Goal: Transaction & Acquisition: Download file/media

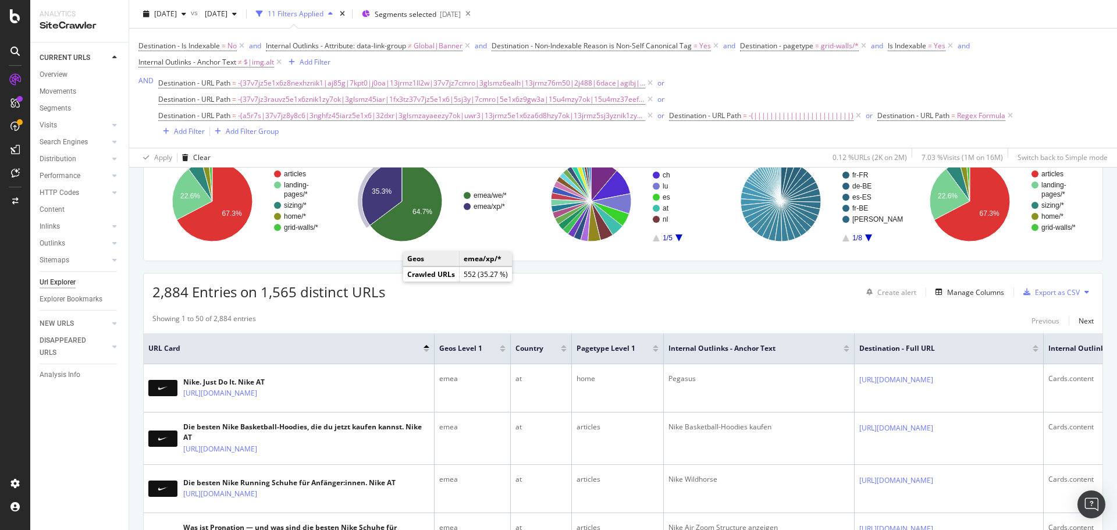
scroll to position [116, 0]
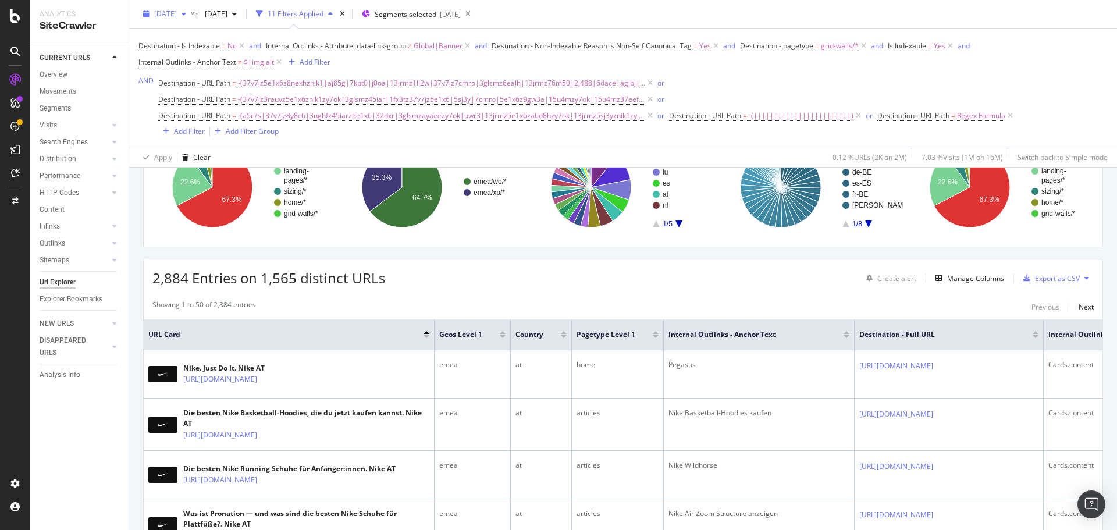
click at [177, 14] on span "[DATE]" at bounding box center [165, 14] width 23 height 10
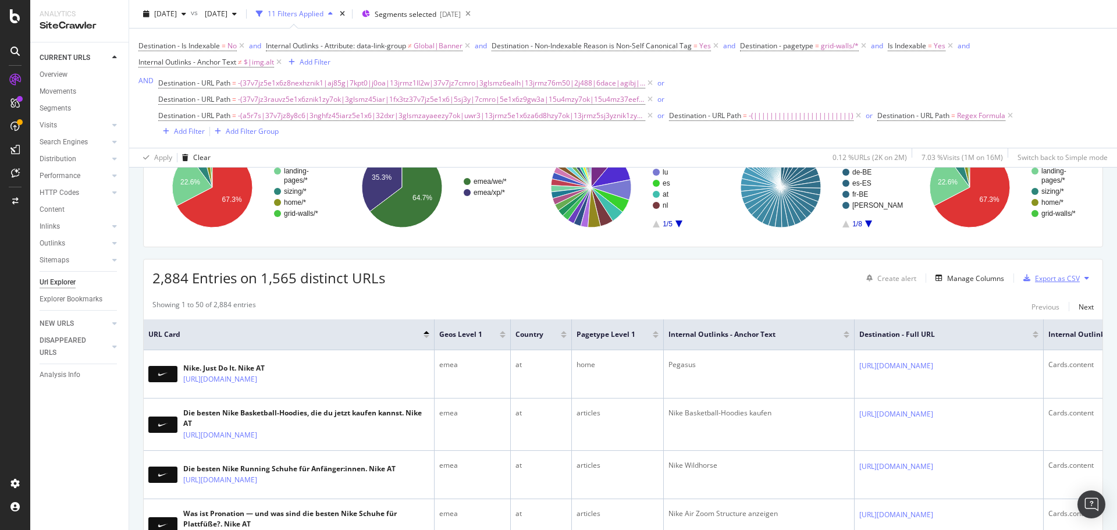
click at [1046, 275] on div "Export as CSV" at bounding box center [1057, 278] width 45 height 10
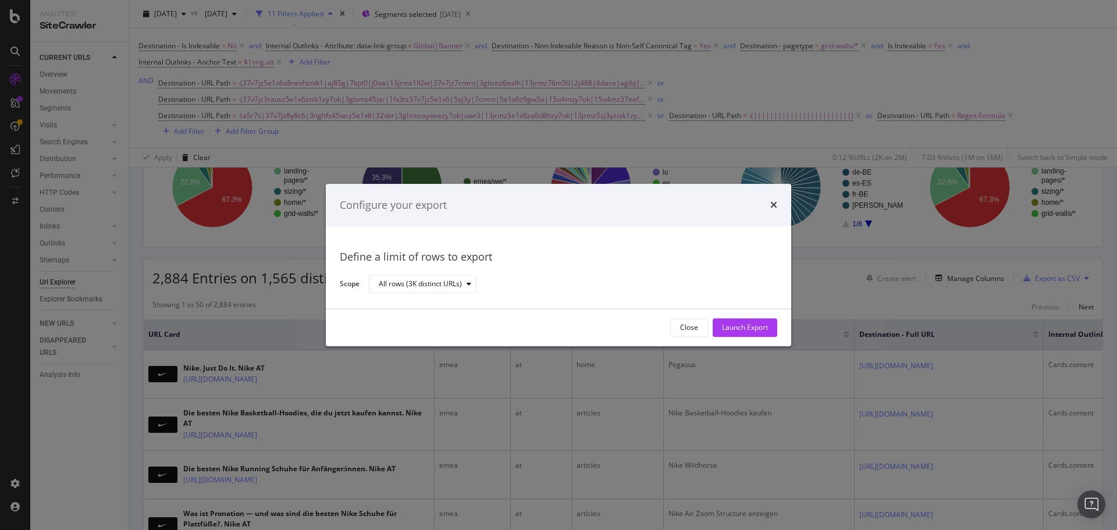
click at [766, 323] on div "Launch Export" at bounding box center [745, 328] width 46 height 10
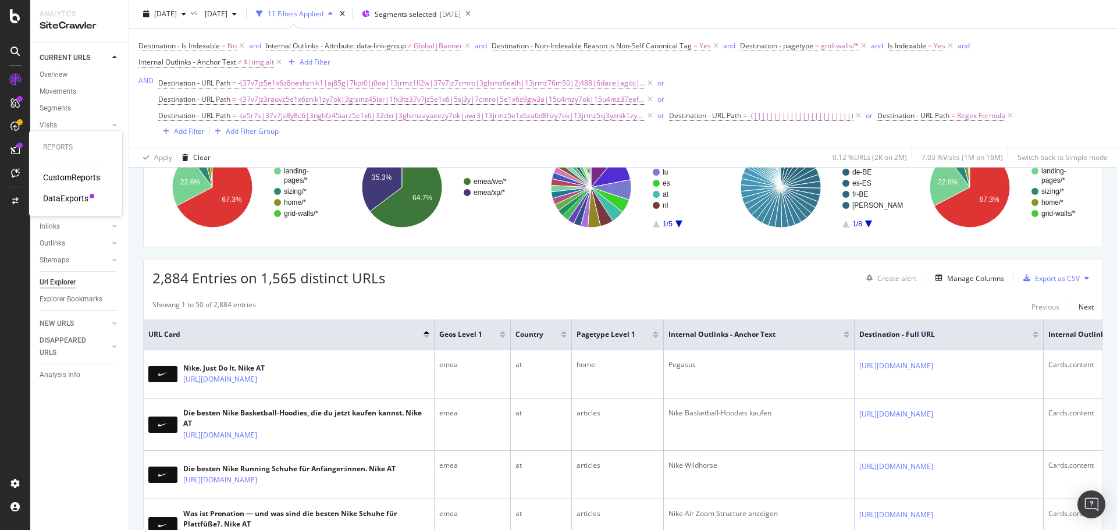
click at [68, 194] on div "DataExports" at bounding box center [65, 199] width 45 height 12
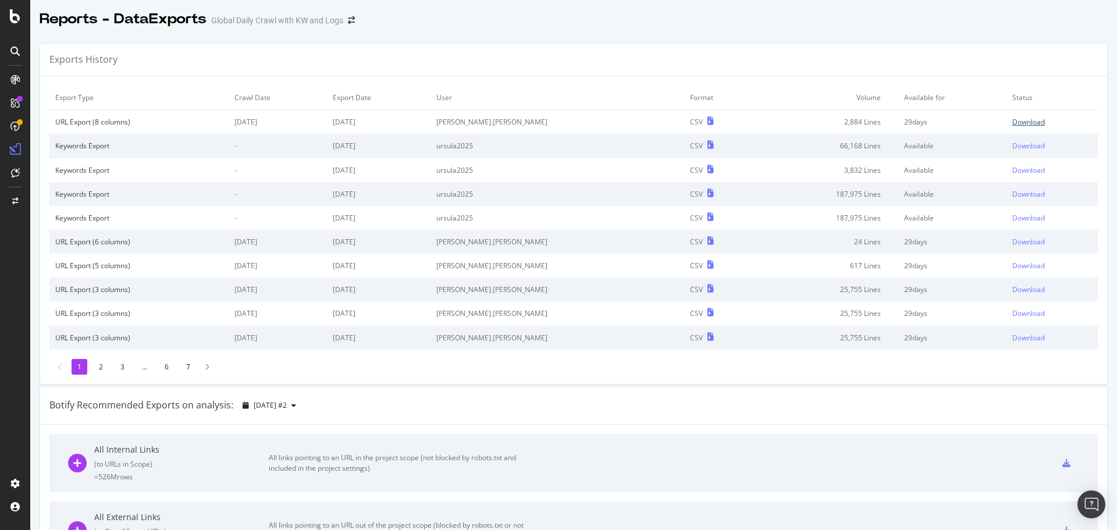
click at [1012, 118] on div "Download" at bounding box center [1028, 122] width 33 height 10
